Goal: Task Accomplishment & Management: Manage account settings

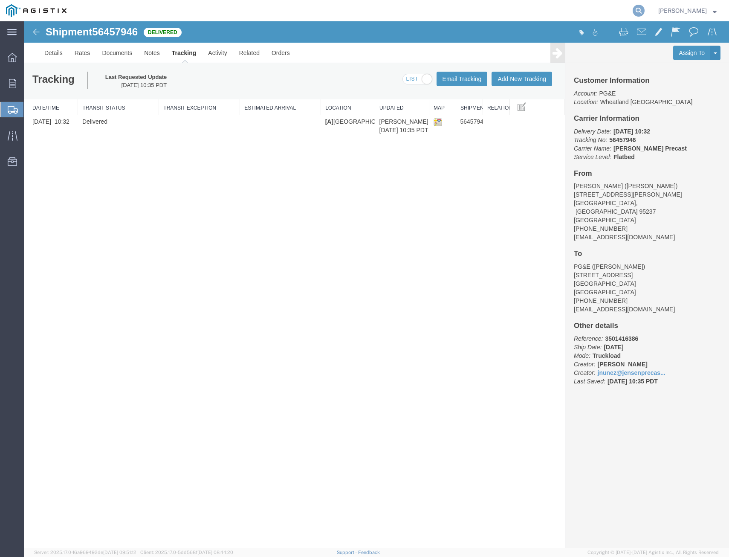
click at [639, 11] on icon at bounding box center [639, 11] width 12 height 12
click at [576, 8] on input "search" at bounding box center [503, 10] width 259 height 20
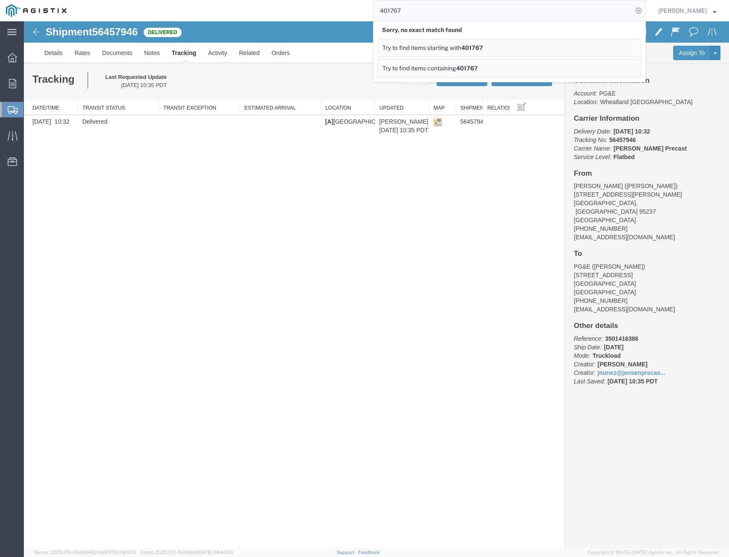
drag, startPoint x: 462, startPoint y: 15, endPoint x: 253, endPoint y: -11, distance: 210.7
click at [253, 0] on html "main_menu Created with Sketch. Collapse Menu Overview Orders Shipments Shipment…" at bounding box center [364, 278] width 729 height 557
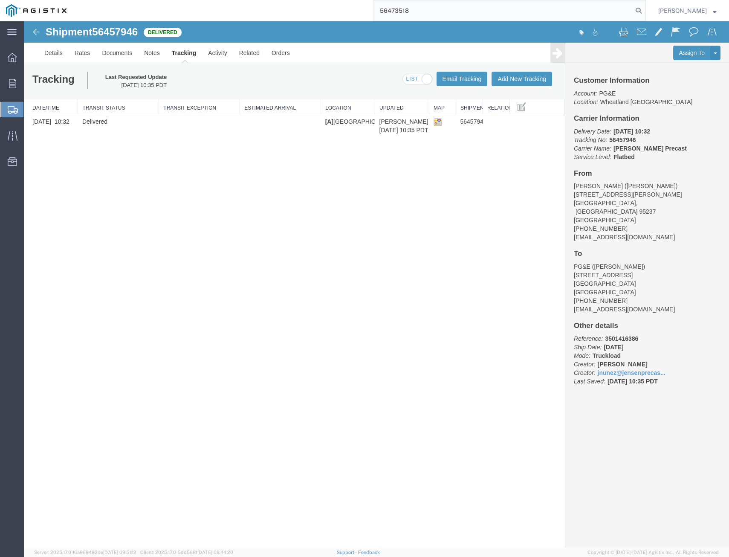
type input "56473518"
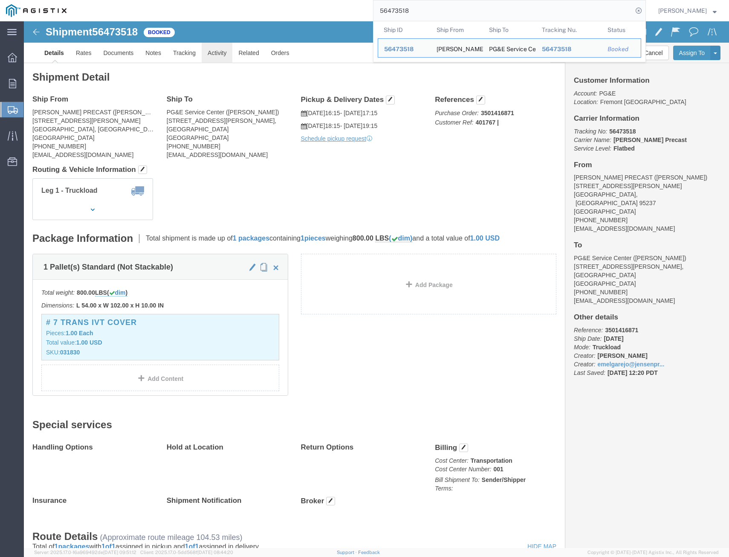
click link "Activity"
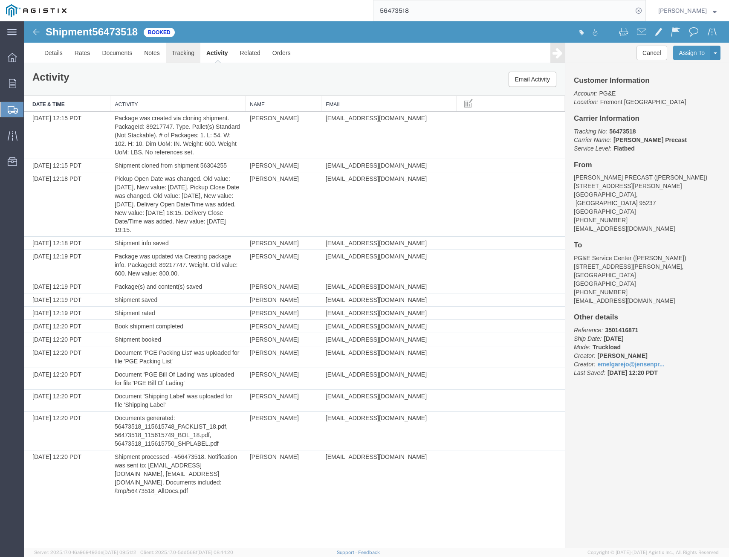
click at [183, 55] on link "Tracking" at bounding box center [183, 53] width 35 height 20
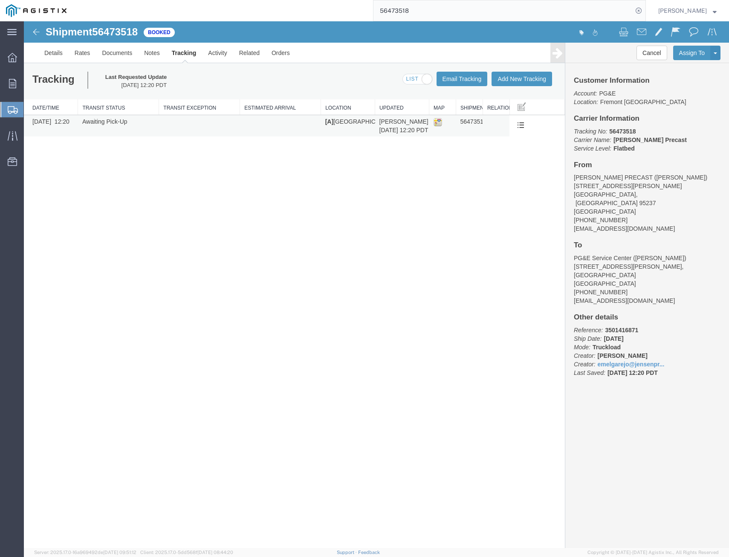
click at [508, 116] on td at bounding box center [496, 126] width 27 height 22
click at [488, 149] on link "Edit Tracking" at bounding box center [493, 151] width 74 height 13
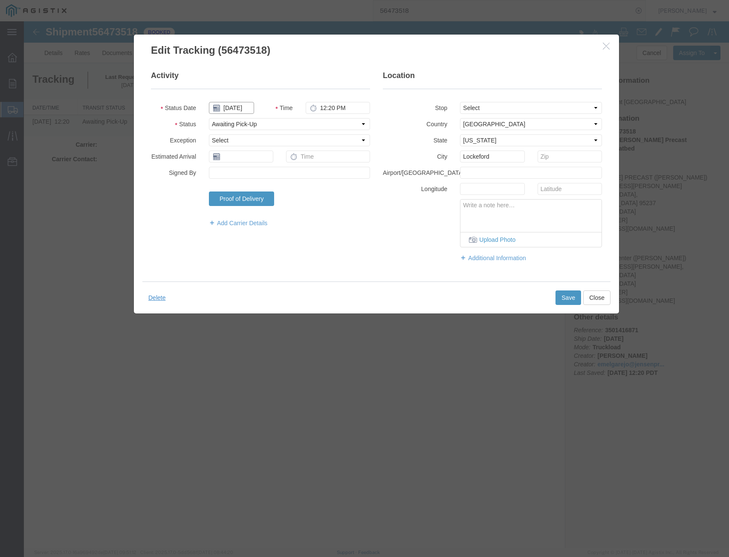
click at [245, 111] on input "[DATE]" at bounding box center [231, 108] width 45 height 12
click at [280, 172] on td "15" at bounding box center [279, 174] width 13 height 13
type input "[DATE]"
click at [266, 124] on select "Select Arrival Notice Available Arrival Notice Imported Arrive at Delivery Loca…" at bounding box center [289, 124] width 161 height 12
select select "DELIVRED"
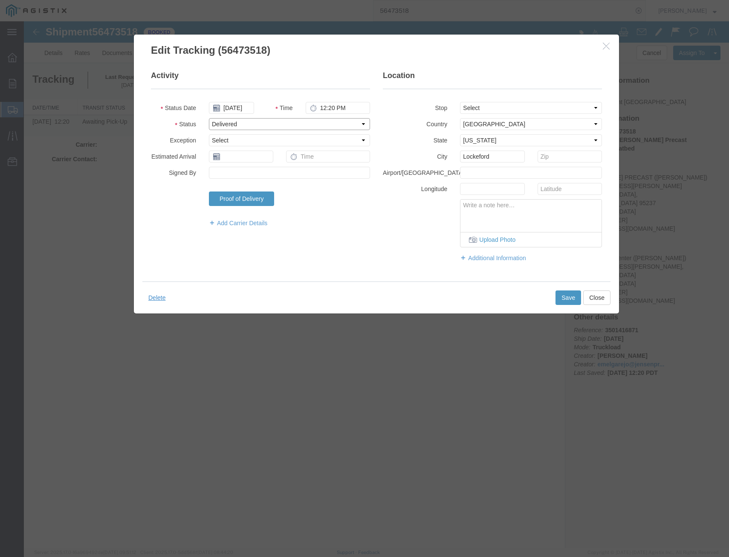
click at [209, 118] on select "Select Arrival Notice Available Arrival Notice Imported Arrive at Delivery Loca…" at bounding box center [289, 124] width 161 height 12
click at [559, 300] on button "Save" at bounding box center [569, 297] width 26 height 15
